Goal: Transaction & Acquisition: Purchase product/service

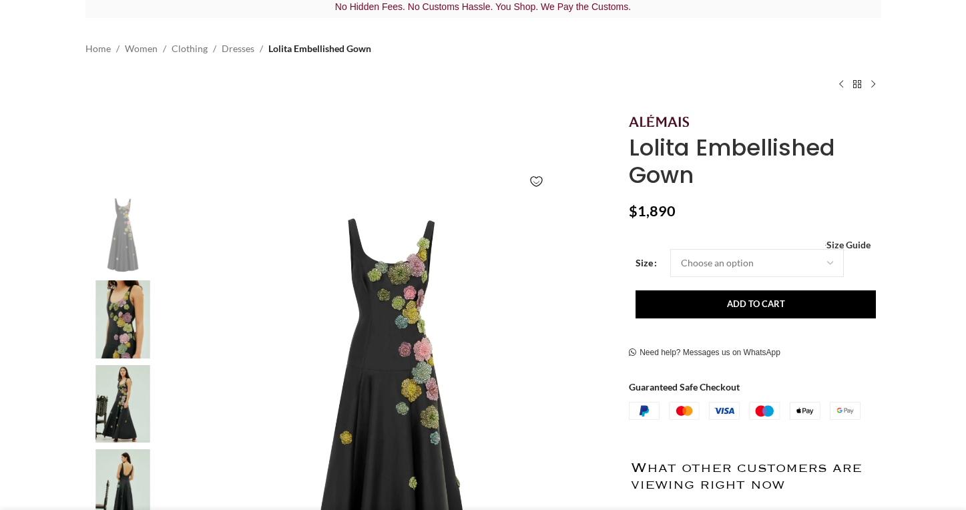
scroll to position [108, 0]
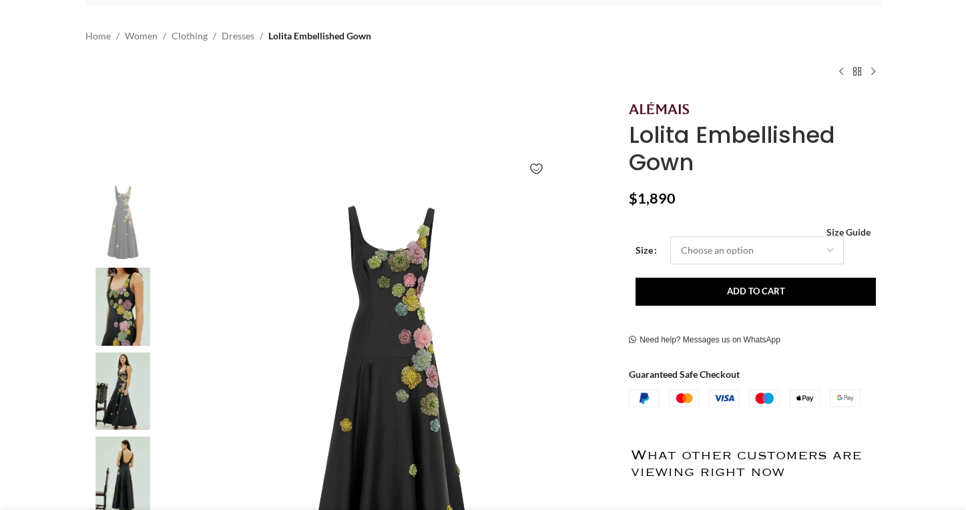
select select "4-[GEOGRAPHIC_DATA]"
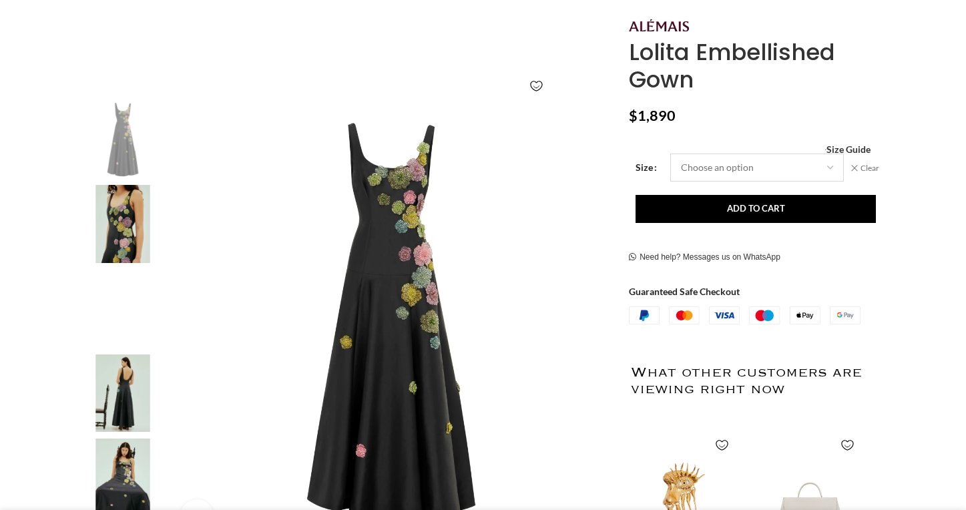
scroll to position [379, 0]
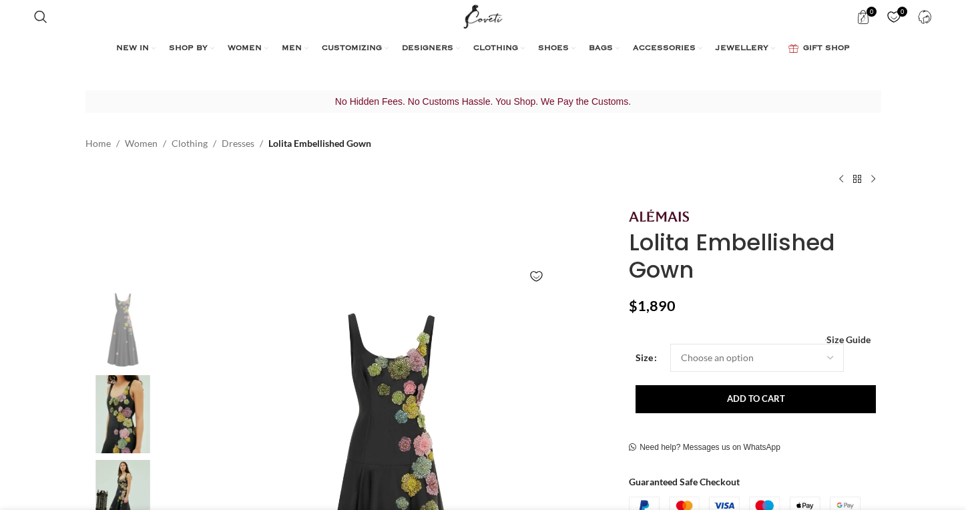
click at [747, 337] on div "Women's clothing size guide Women Clothing Size Guide Women's clothing size gui…" at bounding box center [755, 339] width 232 height 9
select select "4-[GEOGRAPHIC_DATA]"
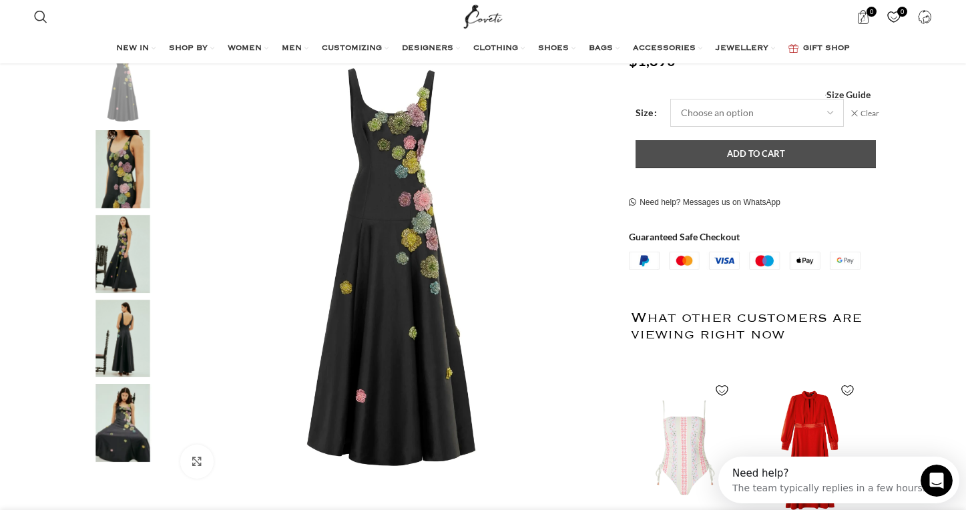
scroll to position [0, 141]
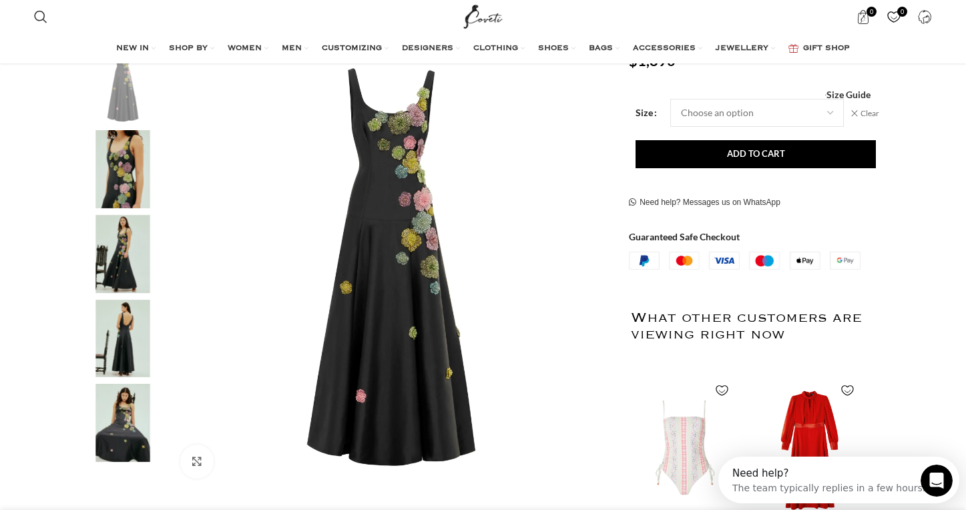
click at [119, 150] on img "2 / 5" at bounding box center [122, 169] width 81 height 78
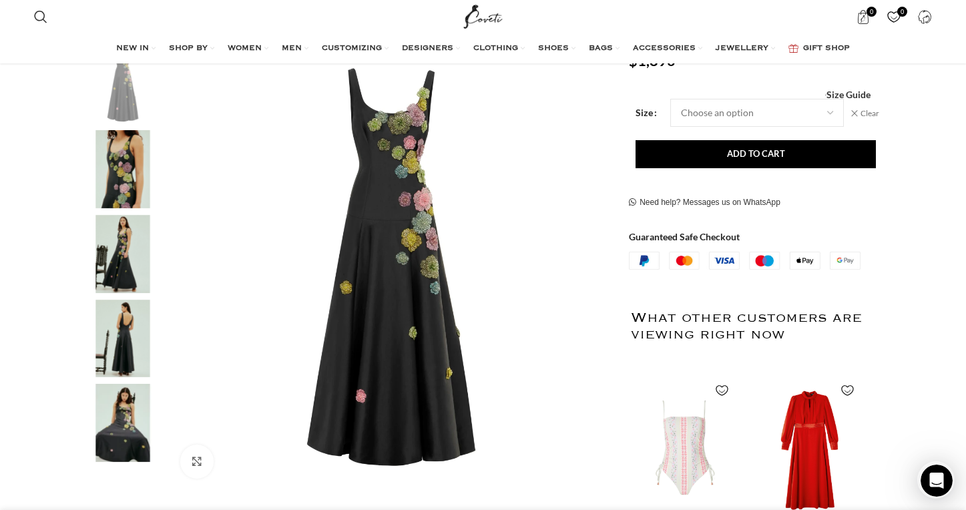
click at [120, 262] on img "3 / 5" at bounding box center [122, 254] width 81 height 78
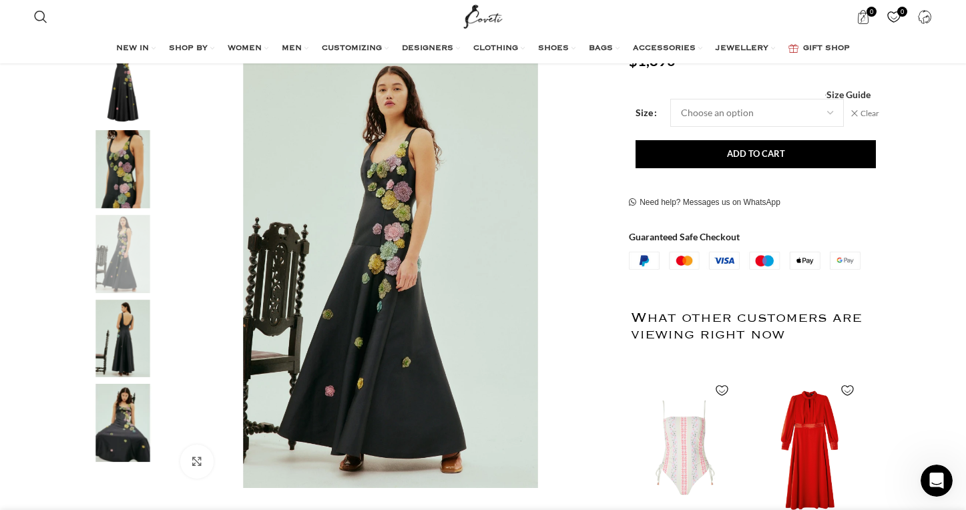
click at [113, 357] on img "4 / 5" at bounding box center [122, 339] width 81 height 78
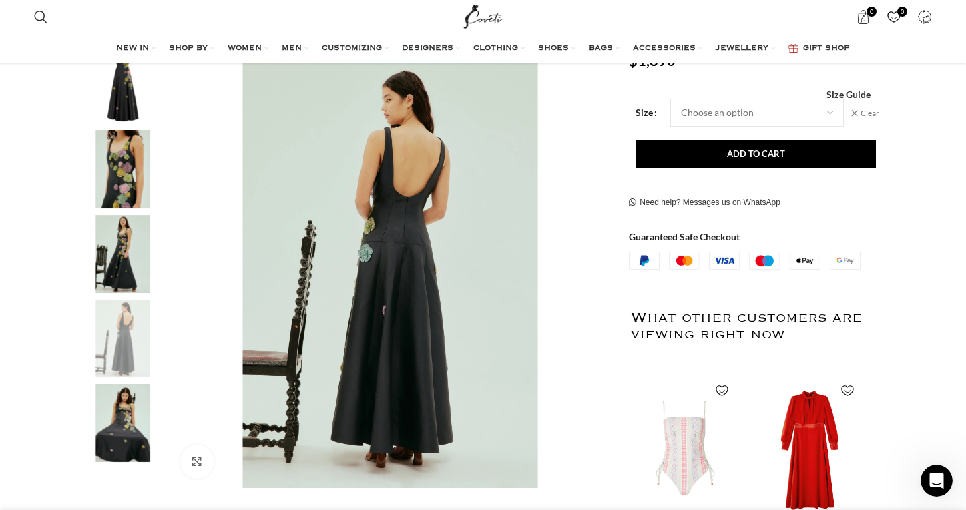
click at [116, 442] on img "5 / 5" at bounding box center [122, 423] width 81 height 78
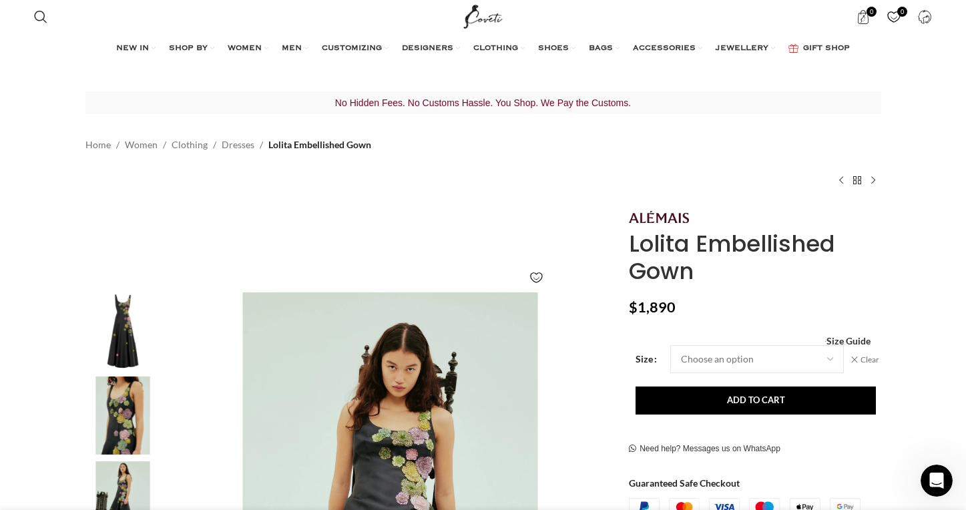
scroll to position [0, 0]
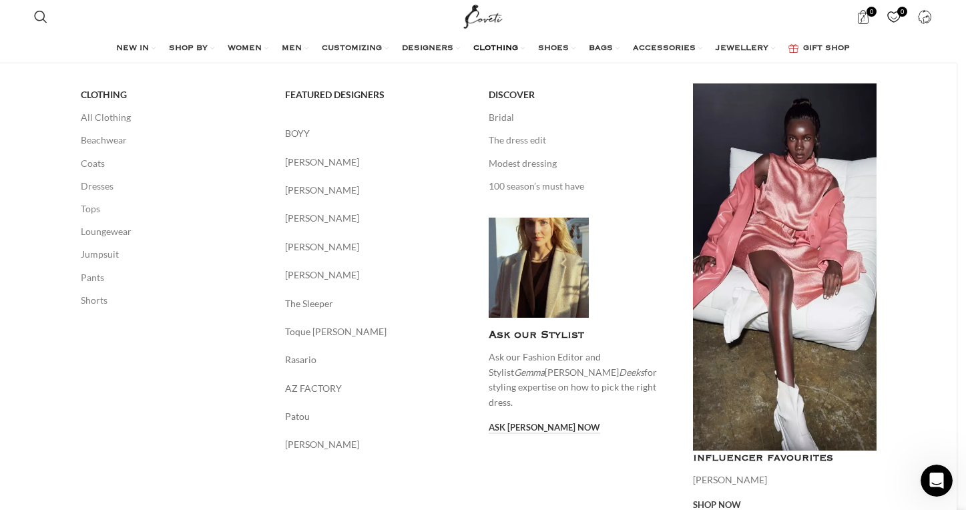
click at [490, 48] on span "CLOTHING" at bounding box center [496, 48] width 45 height 11
